Goal: Information Seeking & Learning: Learn about a topic

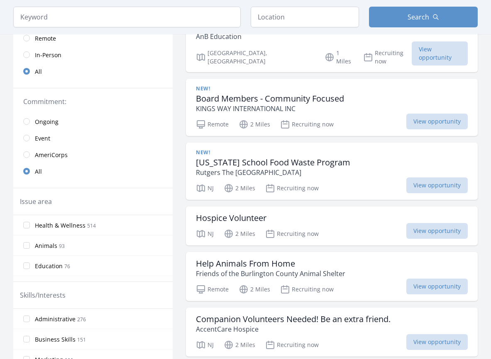
scroll to position [124, 0]
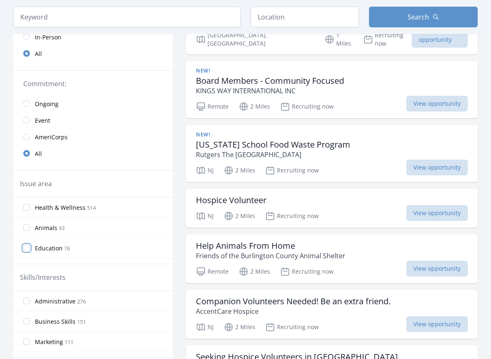
click at [25, 247] on input "Education 76" at bounding box center [26, 248] width 7 height 7
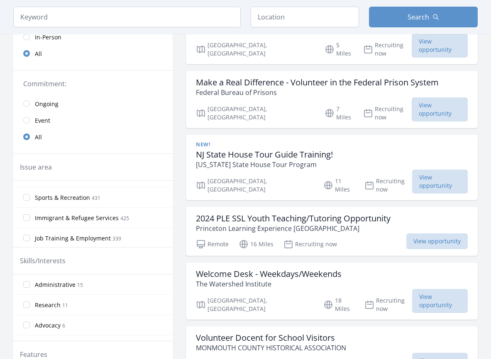
scroll to position [415, 0]
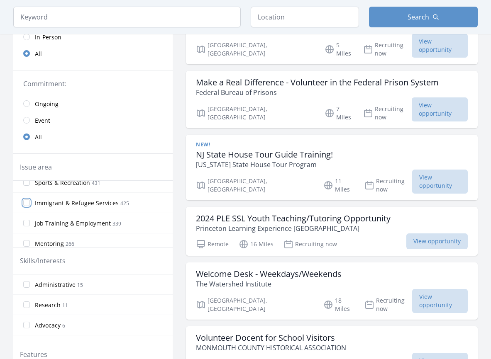
click at [27, 201] on input "Immigrant & Refugee Services 425" at bounding box center [26, 202] width 7 height 7
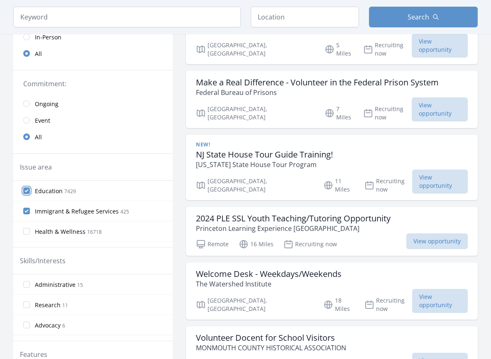
click at [24, 190] on input "Education 7429" at bounding box center [26, 190] width 7 height 7
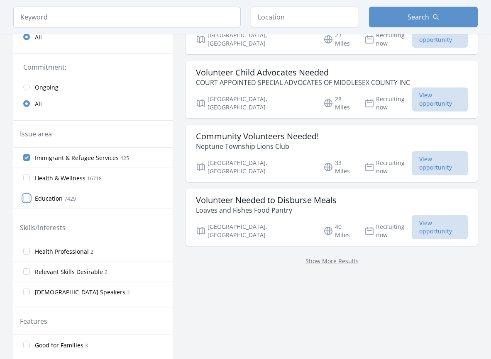
click at [27, 198] on input "Education 7429" at bounding box center [26, 198] width 7 height 7
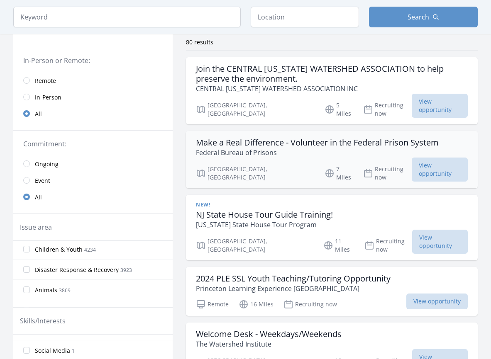
scroll to position [0, 0]
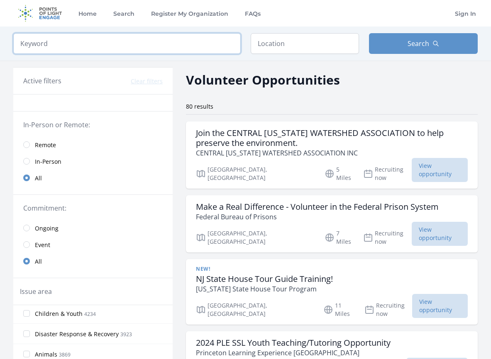
click at [137, 41] on input "search" at bounding box center [126, 43] width 227 height 21
type input "spanish"
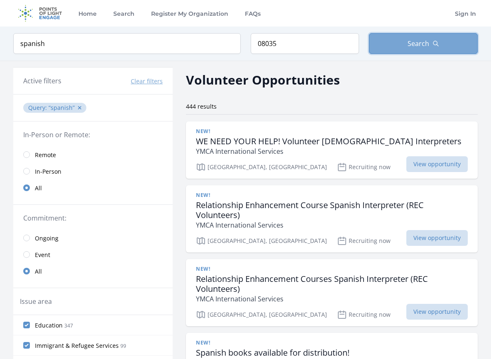
click at [398, 42] on button "Search" at bounding box center [423, 43] width 109 height 21
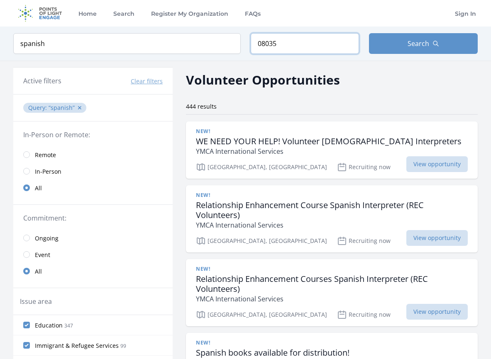
click at [323, 46] on input "08035" at bounding box center [304, 43] width 109 height 21
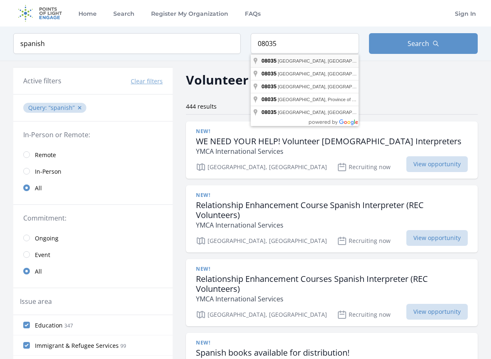
type input "Haddon Heights, NJ 08035, USA"
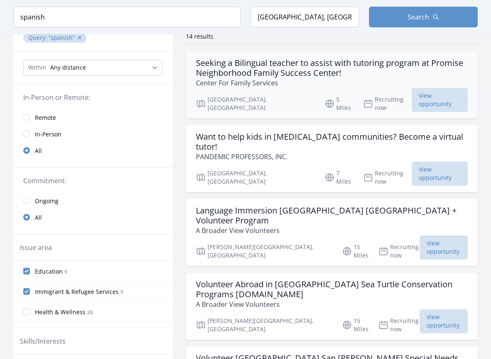
scroll to position [83, 0]
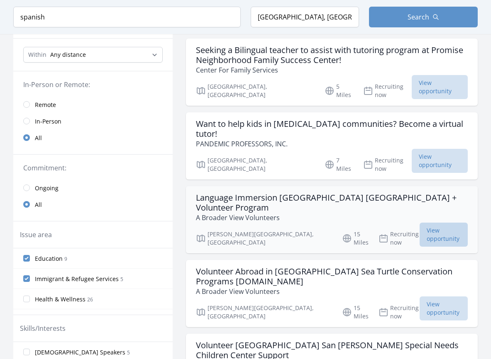
click at [430, 223] on span "View opportunity" at bounding box center [443, 235] width 48 height 24
